Goal: Task Accomplishment & Management: Manage account settings

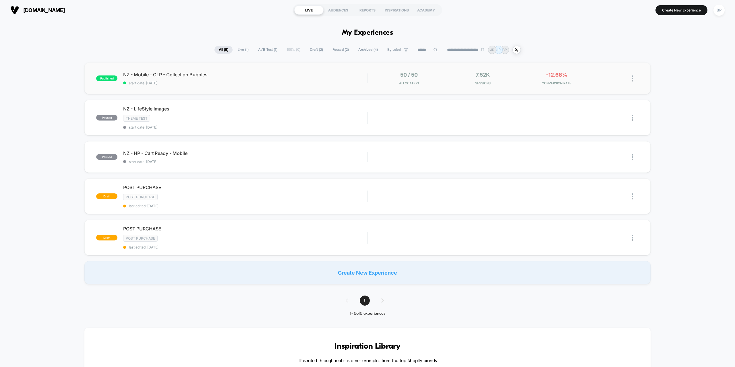
click at [359, 86] on div "published NZ - Mobile - CLP - Collection Bubbles start date: [DATE] 50 / 50 All…" at bounding box center [367, 79] width 566 height 32
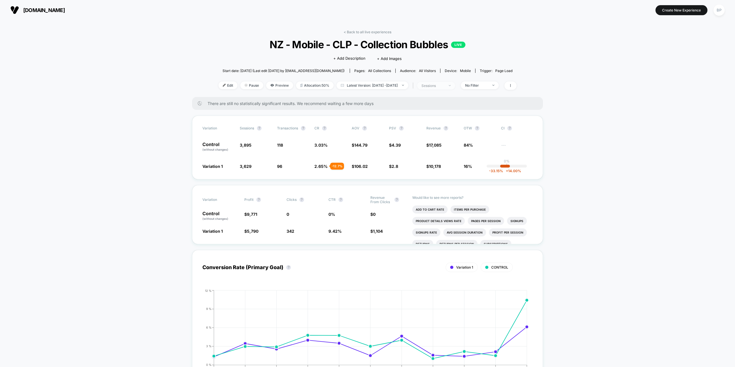
click at [439, 82] on div "< Back to all live experiences NZ - Mobile - CLP - Collection Bubbles LIVE Clic…" at bounding box center [368, 63] width 298 height 67
click at [439, 84] on div "sessions" at bounding box center [432, 86] width 23 height 4
click at [410, 130] on div at bounding box center [410, 130] width 4 height 4
click at [417, 146] on button "Save" at bounding box center [442, 146] width 68 height 9
click at [440, 88] on span "users" at bounding box center [436, 86] width 38 height 8
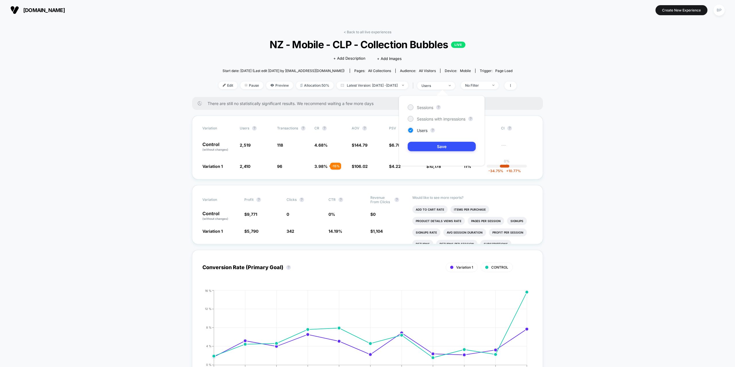
click at [418, 111] on div "Sessions ? Sessions with impressions ? Users ? Save" at bounding box center [442, 131] width 86 height 70
click at [417, 108] on div "Sessions" at bounding box center [421, 108] width 26 height 6
click at [429, 149] on button "Save" at bounding box center [442, 146] width 68 height 9
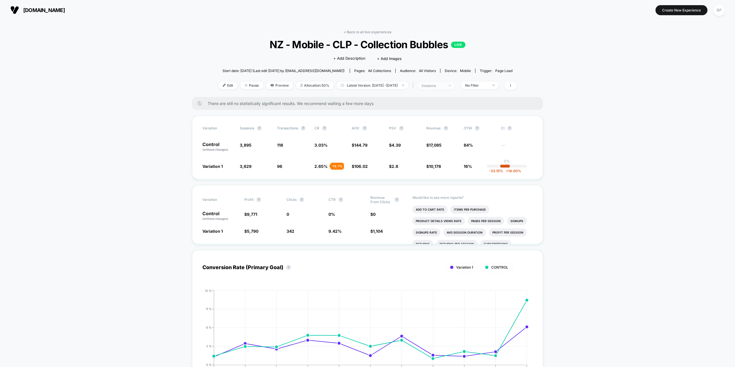
click at [442, 83] on span "sessions" at bounding box center [436, 86] width 38 height 8
click at [420, 127] on div "Sessions ? Sessions with impressions ? Users ? Save" at bounding box center [442, 131] width 86 height 70
click at [419, 130] on span "Users" at bounding box center [422, 130] width 11 height 5
click at [427, 147] on button "Save" at bounding box center [442, 146] width 68 height 9
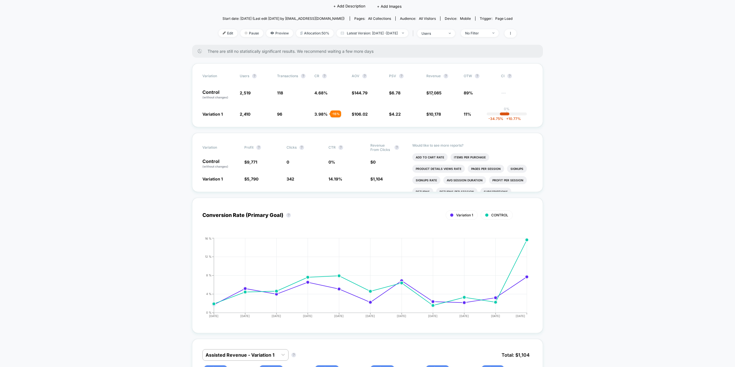
scroll to position [144, 0]
